Goal: Task Accomplishment & Management: Use online tool/utility

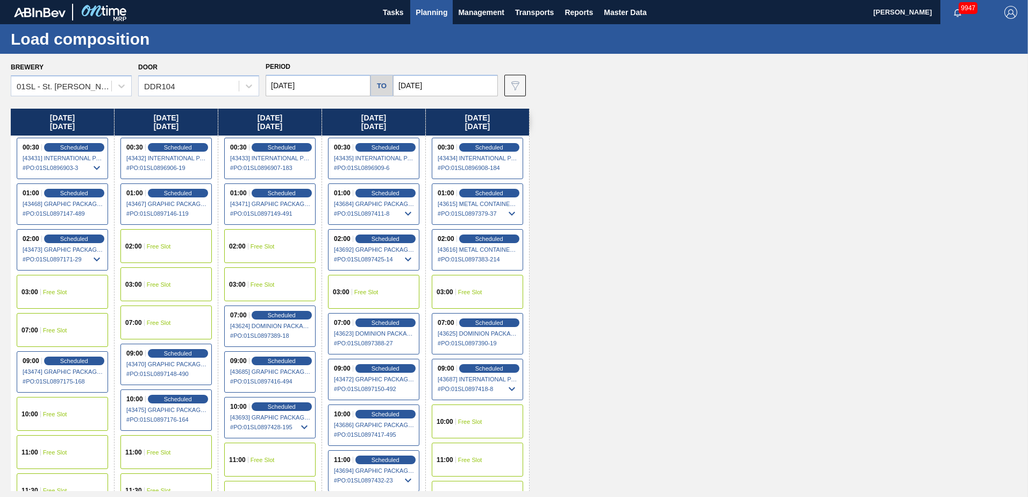
click at [760, 227] on div "[DATE] 00:30 Scheduled [43431] INTERNATIONAL PAPER COMPANY - 0008219781 # PO : …" at bounding box center [517, 300] width 1012 height 382
click at [612, 170] on div "[DATE] 00:30 Scheduled [43431] INTERNATIONAL PAPER COMPANY - 0008219781 # PO : …" at bounding box center [517, 300] width 1012 height 382
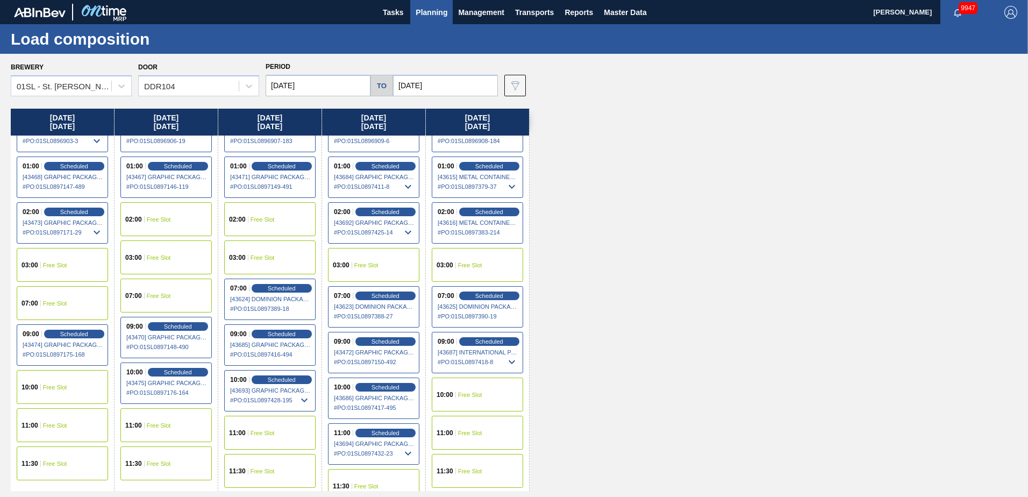
scroll to position [41, 0]
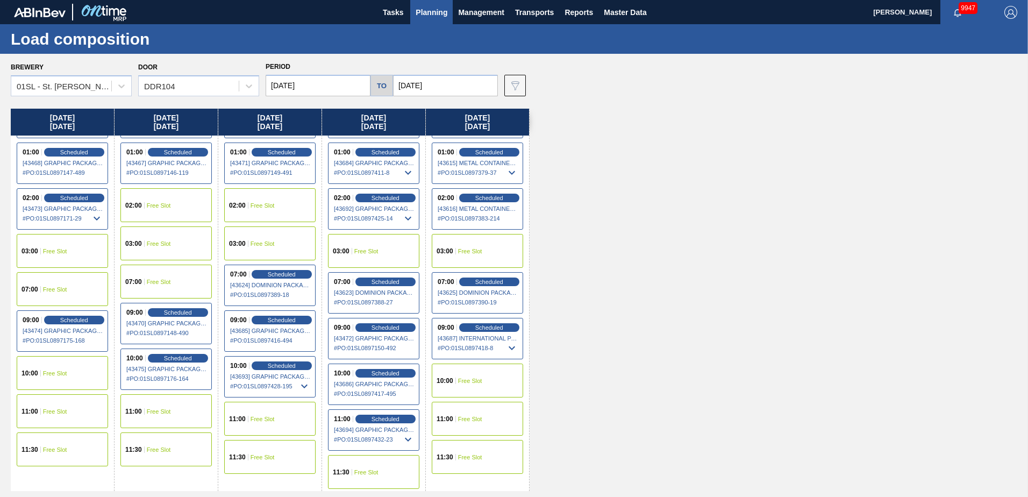
click at [438, 16] on span "Planning" at bounding box center [432, 12] width 32 height 13
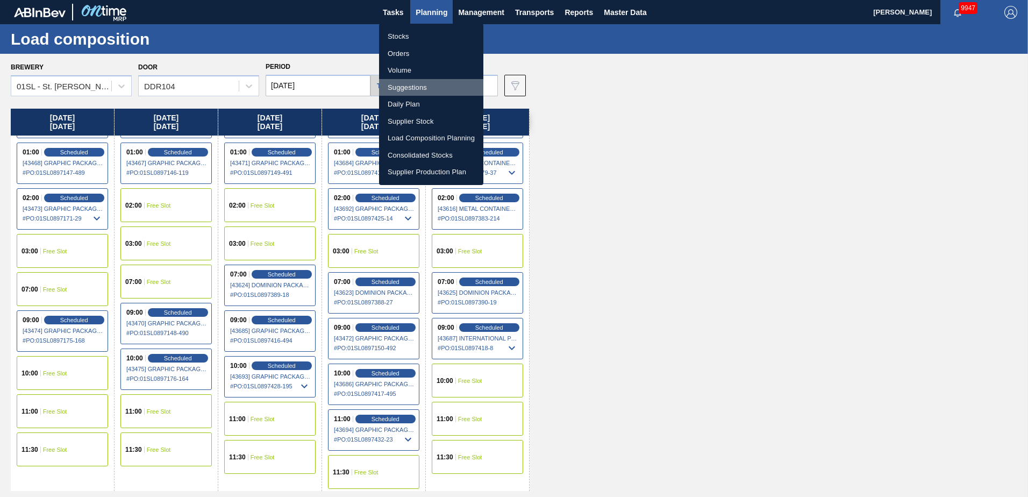
click at [425, 85] on li "Suggestions" at bounding box center [431, 87] width 104 height 17
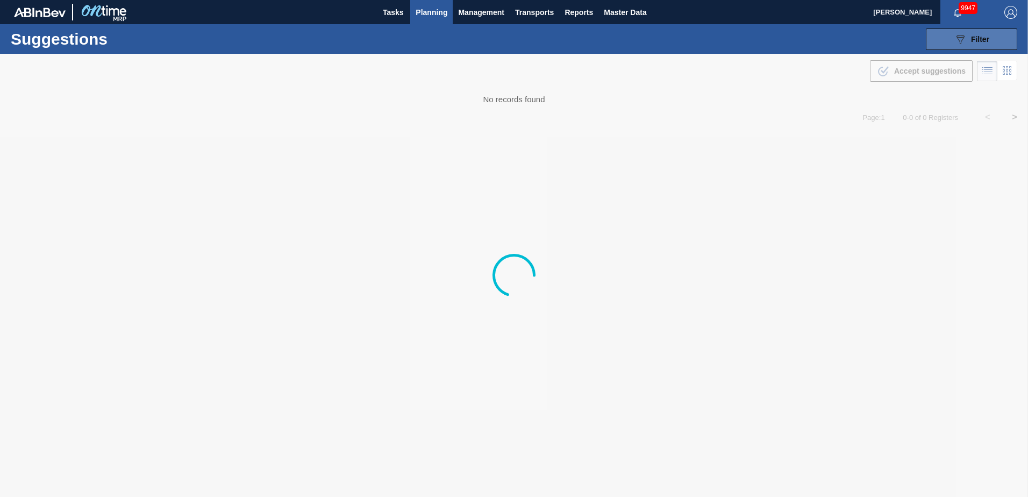
click at [1001, 32] on button "089F7B8B-B2A5-4AFE-B5C0-19BA573D28AC Filter" at bounding box center [971, 39] width 91 height 22
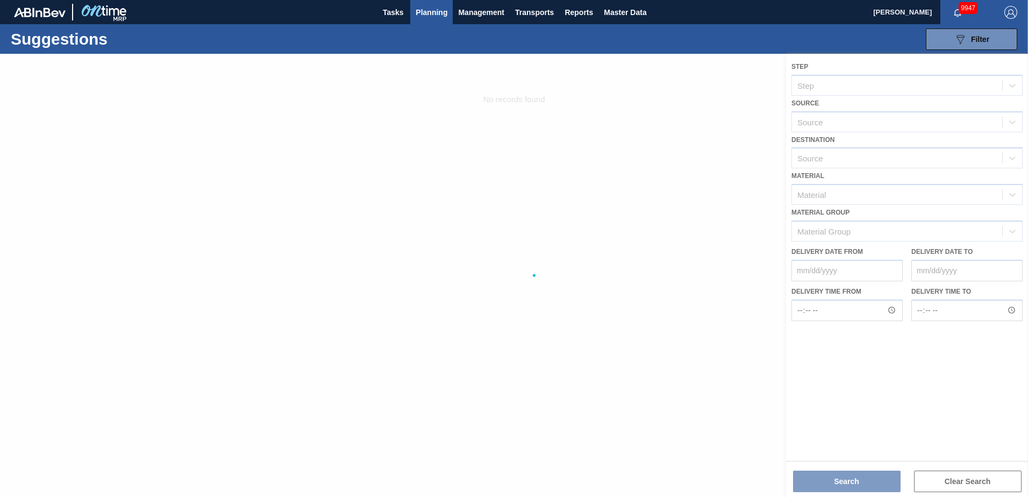
type from "[DATE]"
type to "[DATE]"
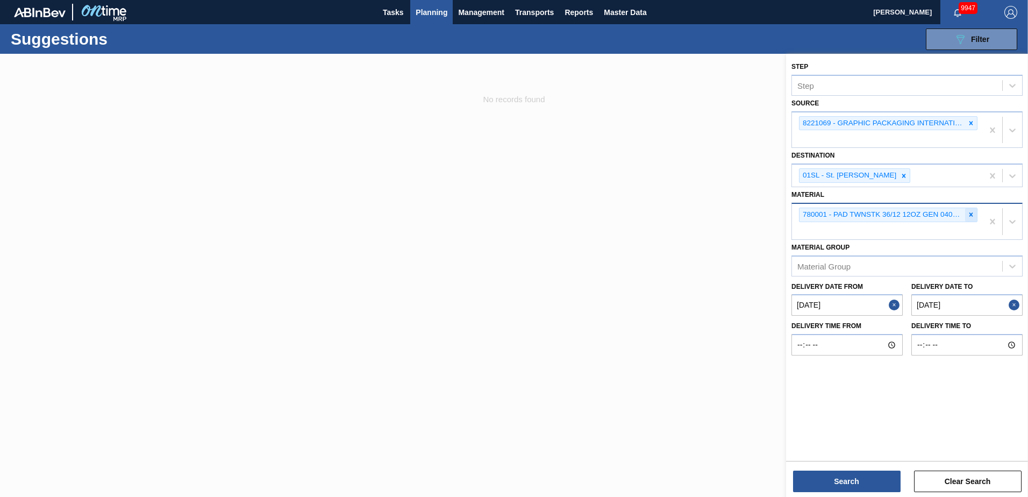
click at [969, 218] on icon at bounding box center [971, 215] width 8 height 8
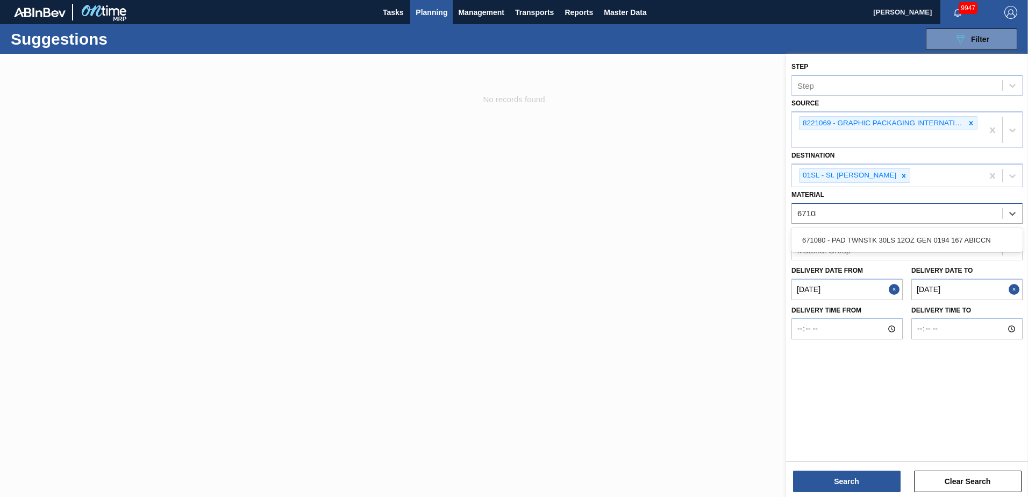
type input "671080"
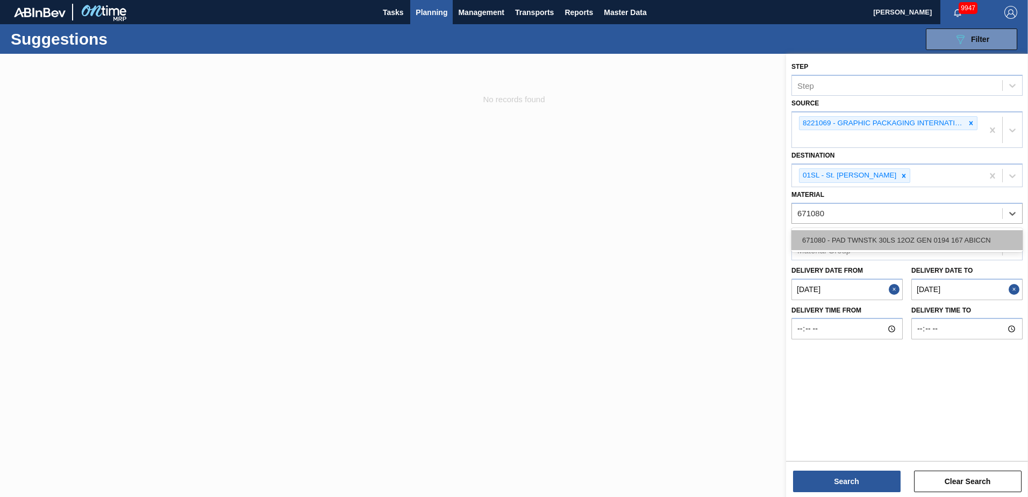
click at [946, 240] on div "671080 - PAD TWNSTK 30LS 12OZ GEN 0194 167 ABICCN" at bounding box center [906, 240] width 231 height 20
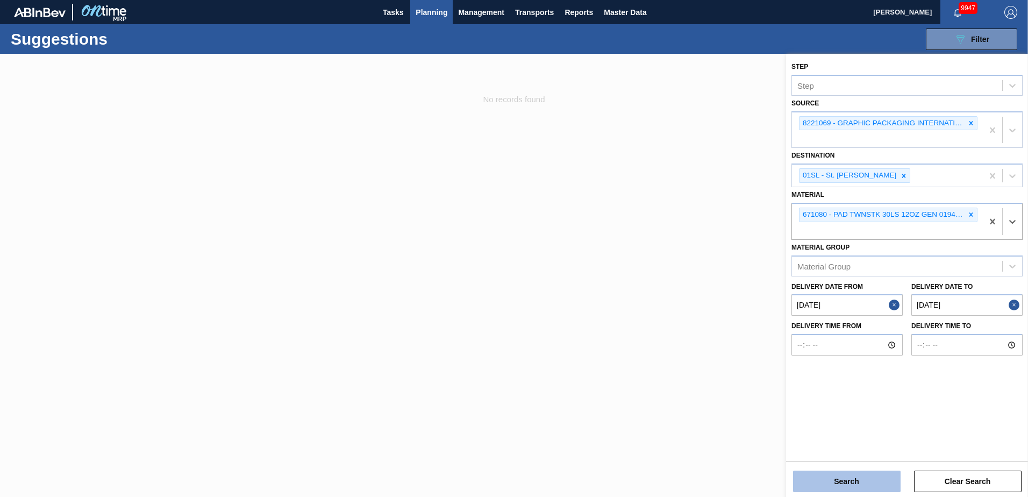
click at [858, 474] on button "Search" at bounding box center [847, 481] width 108 height 22
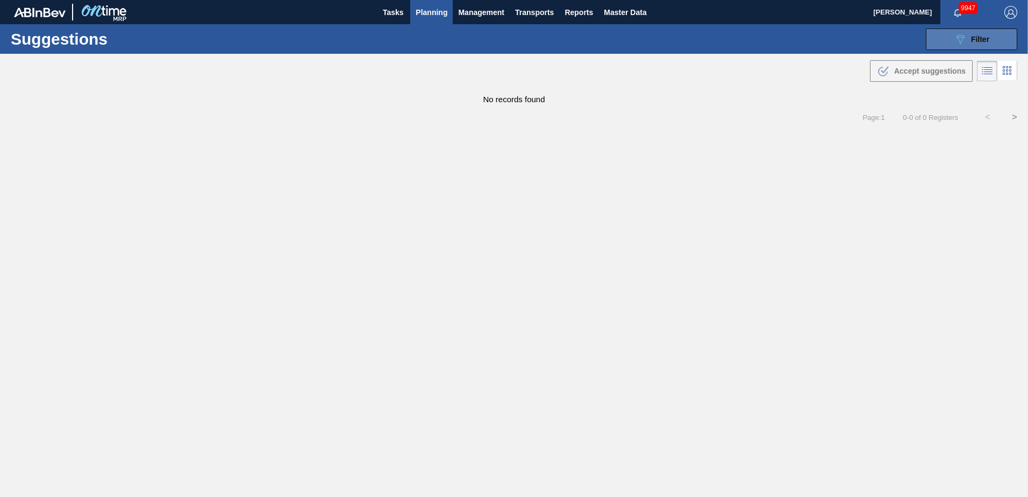
click at [994, 41] on button "089F7B8B-B2A5-4AFE-B5C0-19BA573D28AC Filter" at bounding box center [971, 39] width 91 height 22
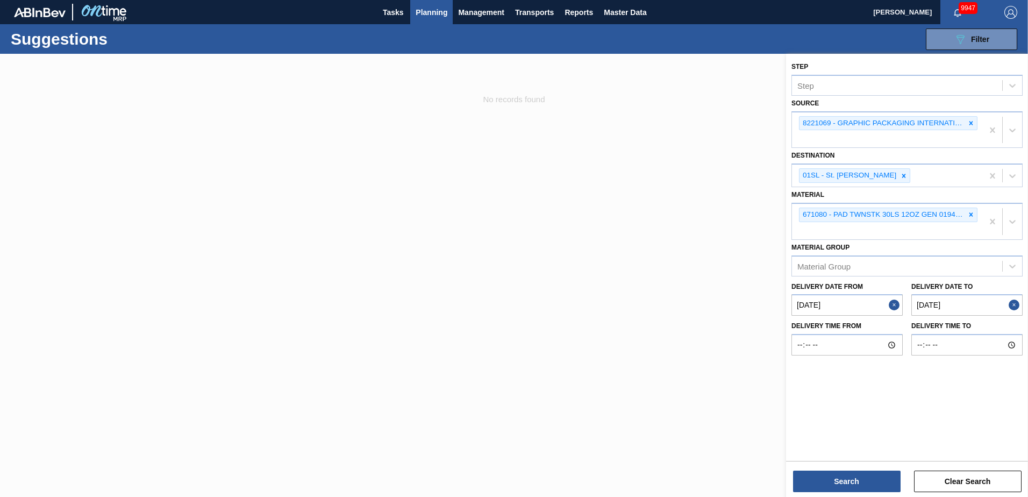
click at [520, 303] on div at bounding box center [514, 302] width 1028 height 497
